Goal: Task Accomplishment & Management: Manage account settings

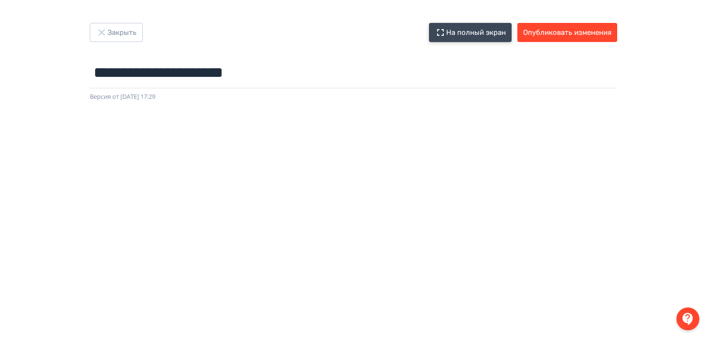
click at [471, 33] on button "На полный экран" at bounding box center [470, 32] width 83 height 19
click at [485, 32] on button "На полный экран" at bounding box center [470, 32] width 83 height 19
click at [478, 32] on button "На полный экран" at bounding box center [470, 32] width 83 height 19
click at [473, 32] on button "На полный экран" at bounding box center [470, 32] width 83 height 19
click at [467, 30] on button "На полный экран" at bounding box center [470, 32] width 83 height 19
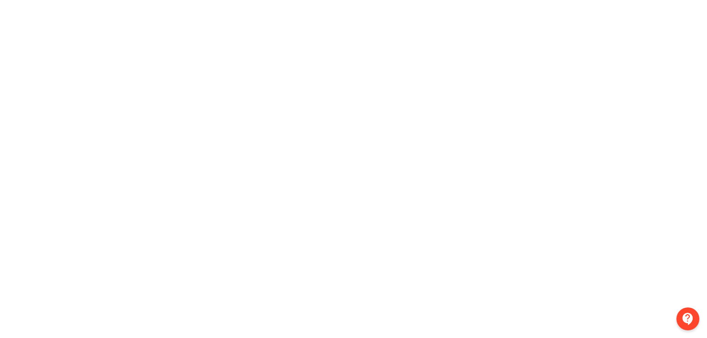
scroll to position [212, 0]
click at [686, 233] on div at bounding box center [353, 105] width 707 height 430
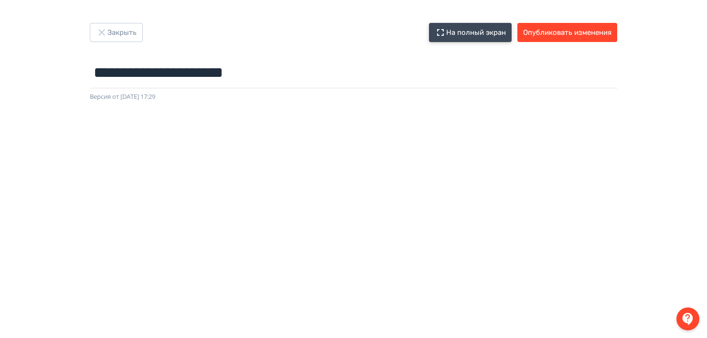
click at [466, 30] on button "На полный экран" at bounding box center [470, 32] width 83 height 19
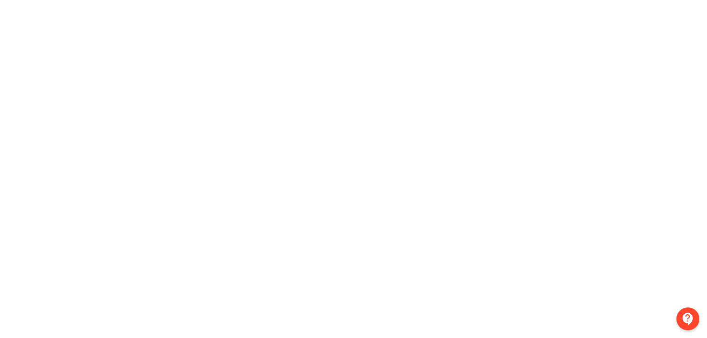
scroll to position [212, 0]
click at [689, 205] on div at bounding box center [353, 105] width 707 height 430
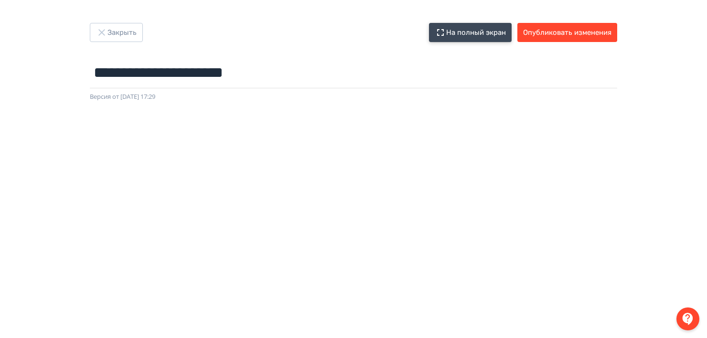
click at [485, 34] on button "На полный экран" at bounding box center [470, 32] width 83 height 19
click at [486, 32] on button "На полный экран" at bounding box center [470, 32] width 83 height 19
click at [482, 33] on button "На полный экран" at bounding box center [470, 32] width 83 height 19
click at [176, 81] on input "**********" at bounding box center [353, 72] width 527 height 31
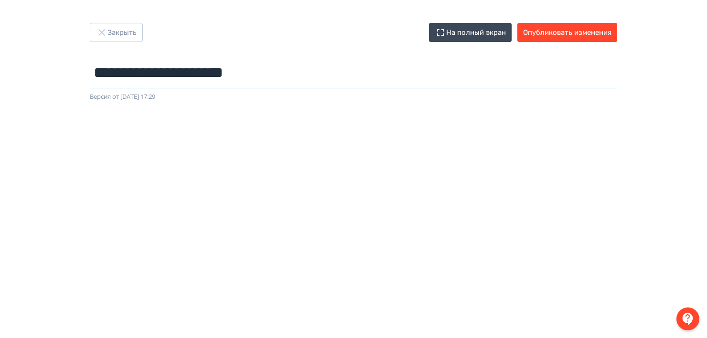
click at [176, 81] on input "**********" at bounding box center [353, 72] width 527 height 31
type input "*"
type input "******"
click at [557, 38] on button "Опубликовать изменения" at bounding box center [567, 32] width 100 height 19
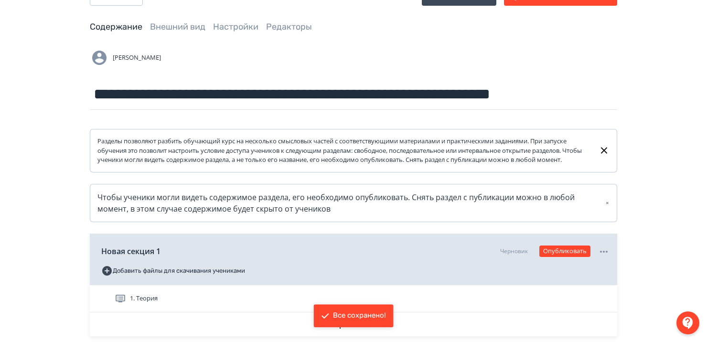
scroll to position [26, 0]
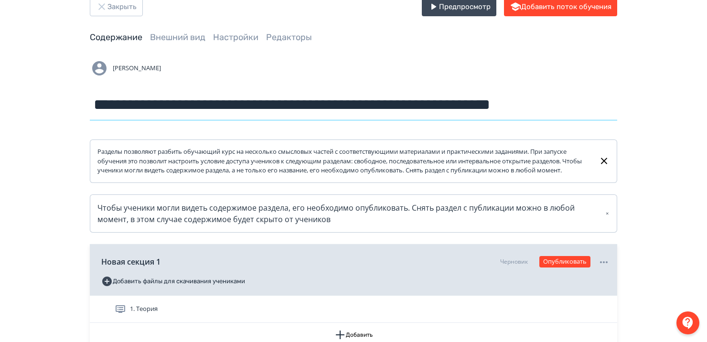
click at [239, 110] on input "**********" at bounding box center [353, 104] width 527 height 31
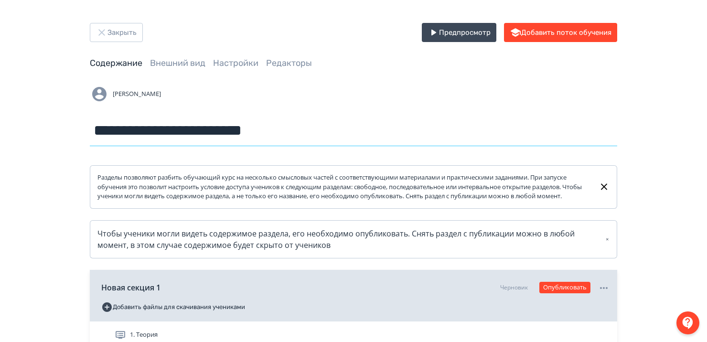
scroll to position [0, 0]
type input "**********"
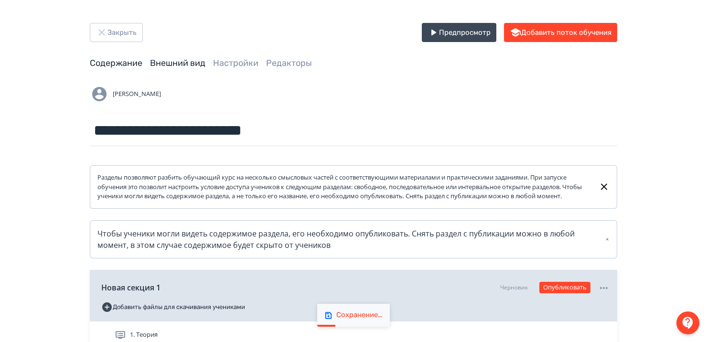
click at [169, 62] on link "Внешний вид" at bounding box center [177, 63] width 55 height 11
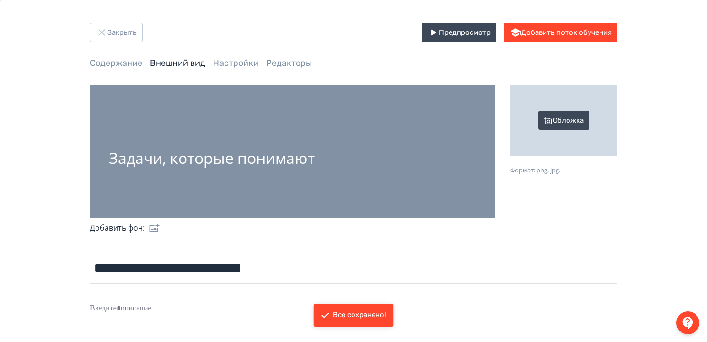
click at [565, 120] on div "Обложка" at bounding box center [563, 121] width 107 height 72
click at [0, 0] on input "Обложка Формат: png, jpg." at bounding box center [0, 0] width 0 height 0
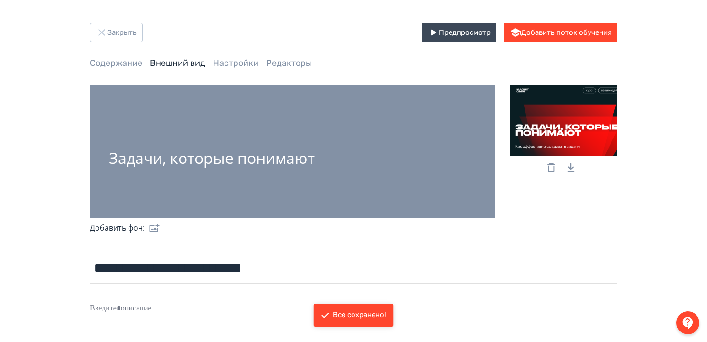
click at [152, 228] on label at bounding box center [152, 227] width 15 height 19
click at [0, 0] on input "file" at bounding box center [0, 0] width 0 height 0
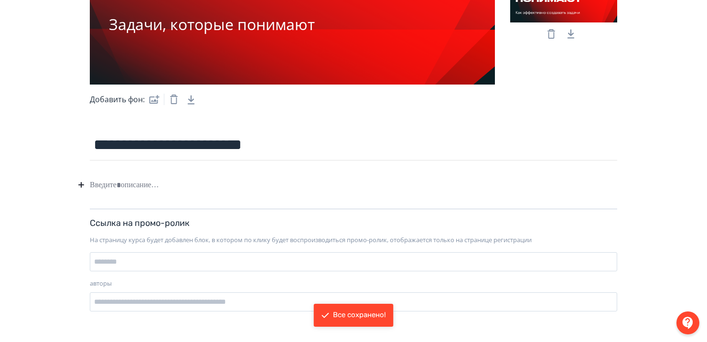
scroll to position [134, 0]
click at [113, 185] on div at bounding box center [353, 185] width 527 height 18
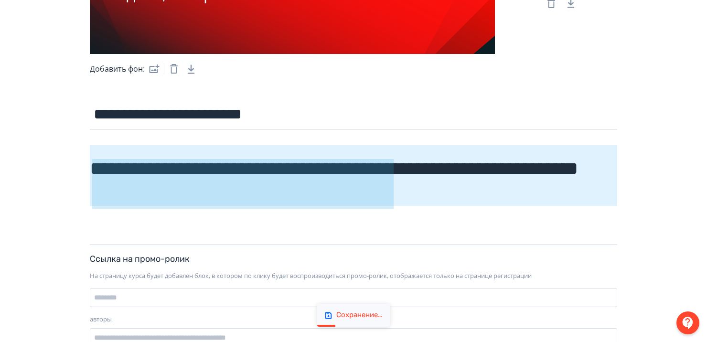
drag, startPoint x: 393, startPoint y: 209, endPoint x: 74, endPoint y: 155, distance: 324.0
click at [74, 155] on div "**********" at bounding box center [353, 107] width 573 height 496
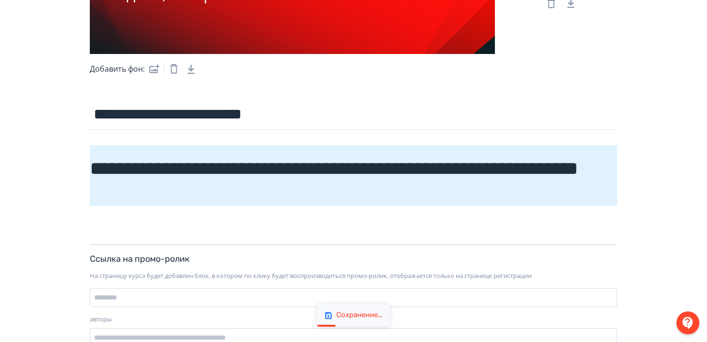
scroll to position [158, 0]
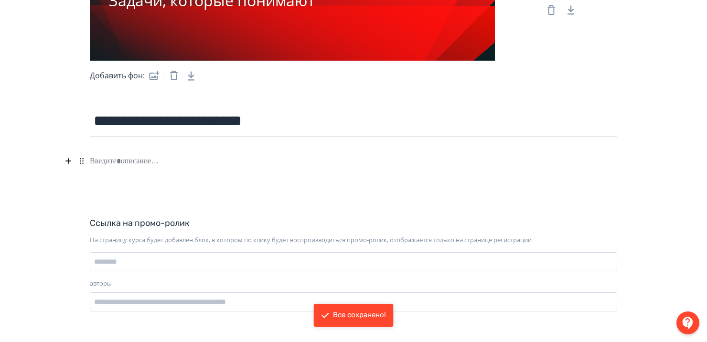
click at [141, 164] on div at bounding box center [353, 161] width 527 height 18
paste div
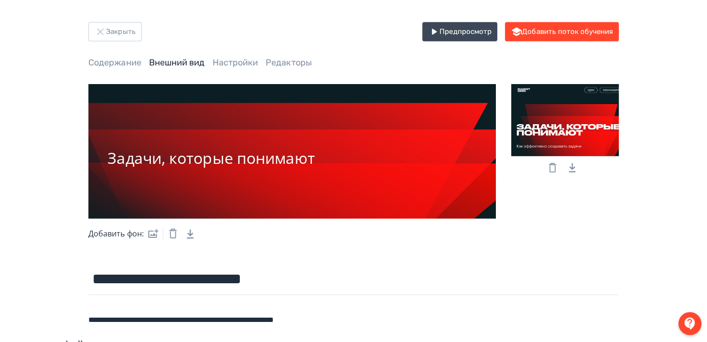
scroll to position [0, 0]
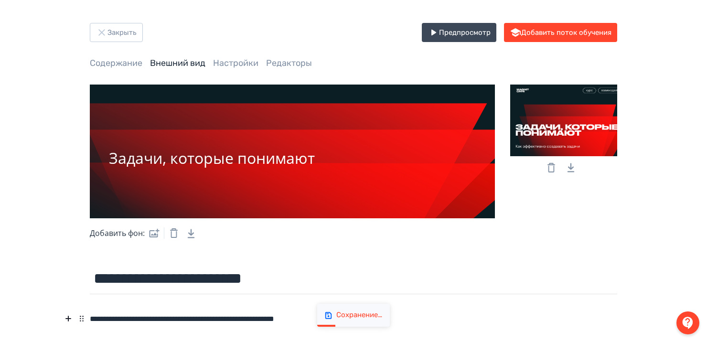
click at [555, 134] on div at bounding box center [563, 121] width 107 height 72
click at [0, 0] on input "file" at bounding box center [0, 0] width 0 height 0
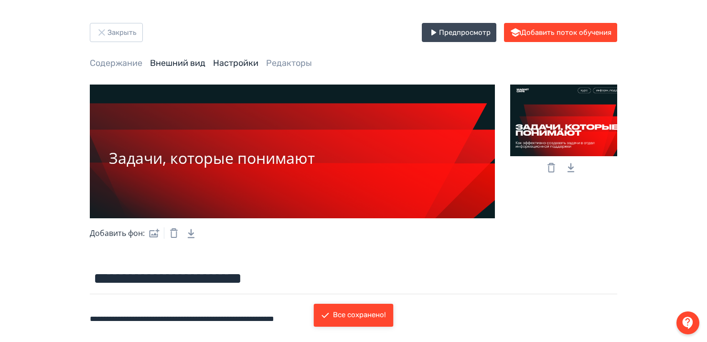
click at [235, 61] on link "Настройки" at bounding box center [235, 63] width 45 height 11
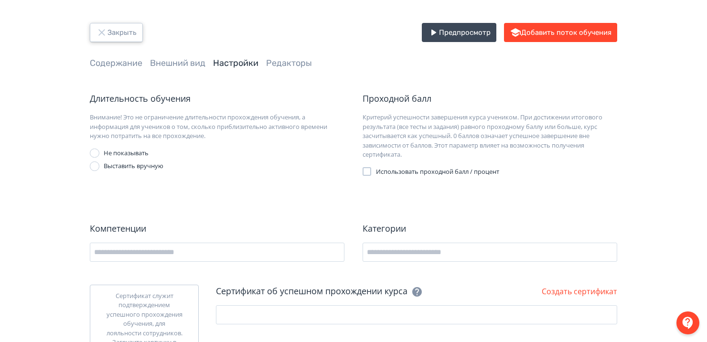
click at [118, 30] on button "Закрыть" at bounding box center [116, 32] width 53 height 19
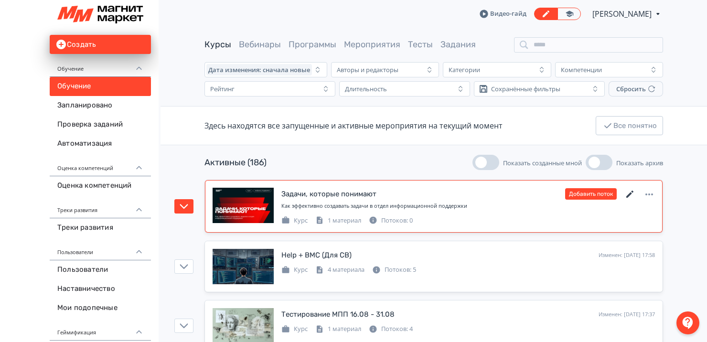
click at [630, 192] on icon at bounding box center [629, 194] width 7 height 7
